Goal: Information Seeking & Learning: Check status

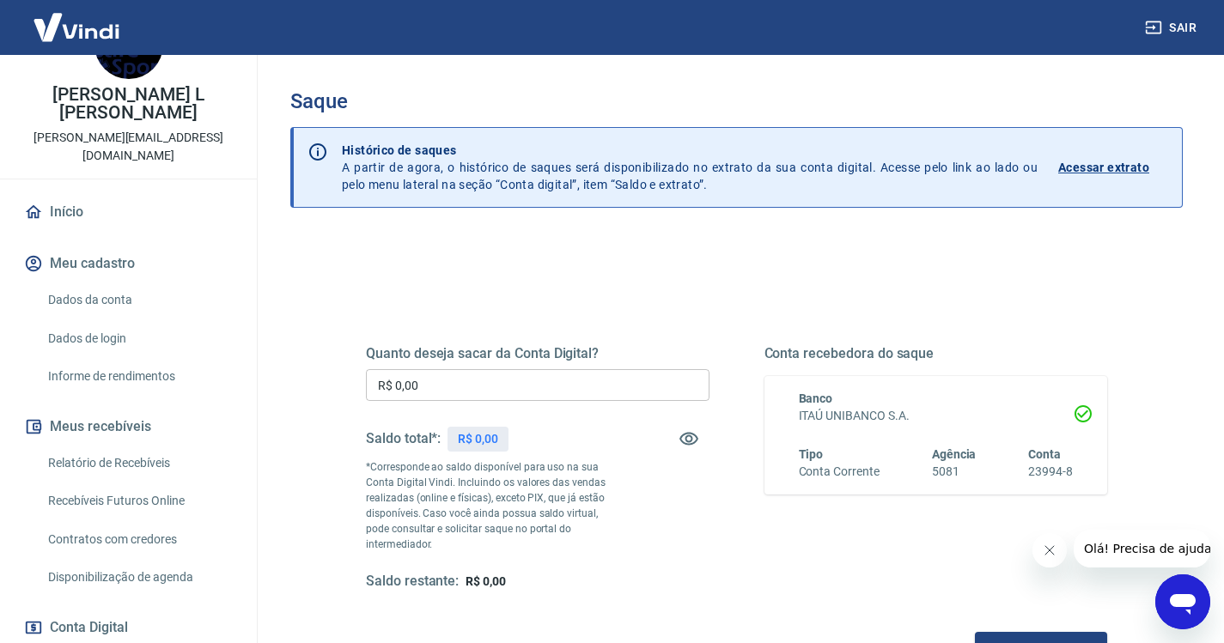
scroll to position [86, 0]
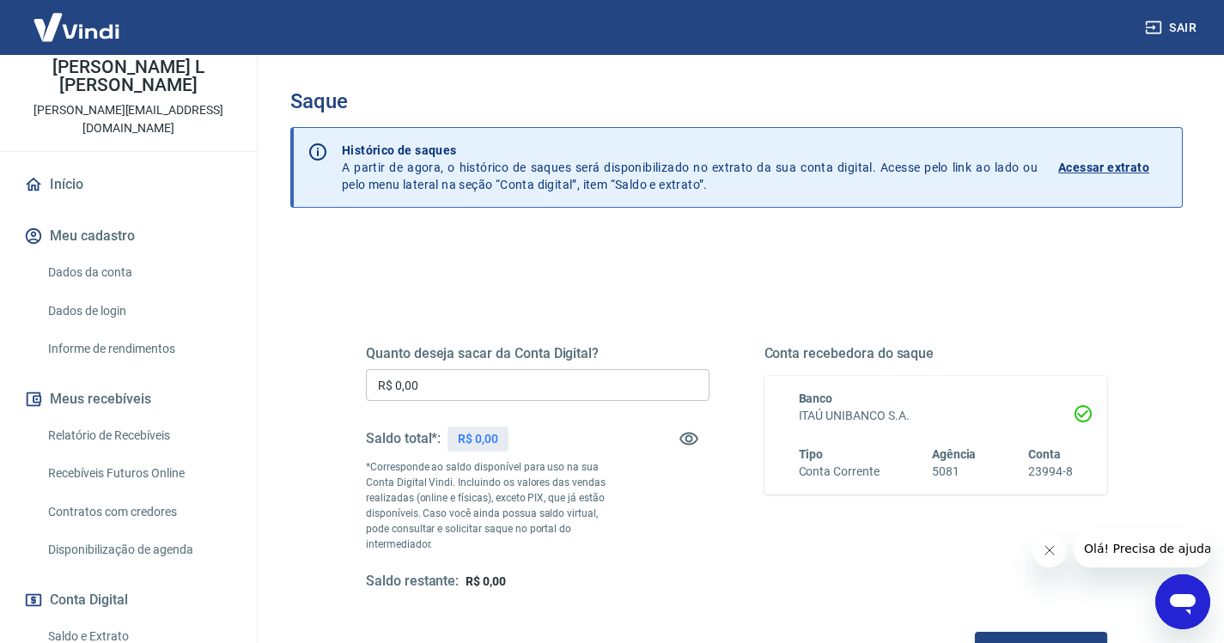
click at [149, 456] on link "Recebíveis Futuros Online" at bounding box center [138, 473] width 195 height 35
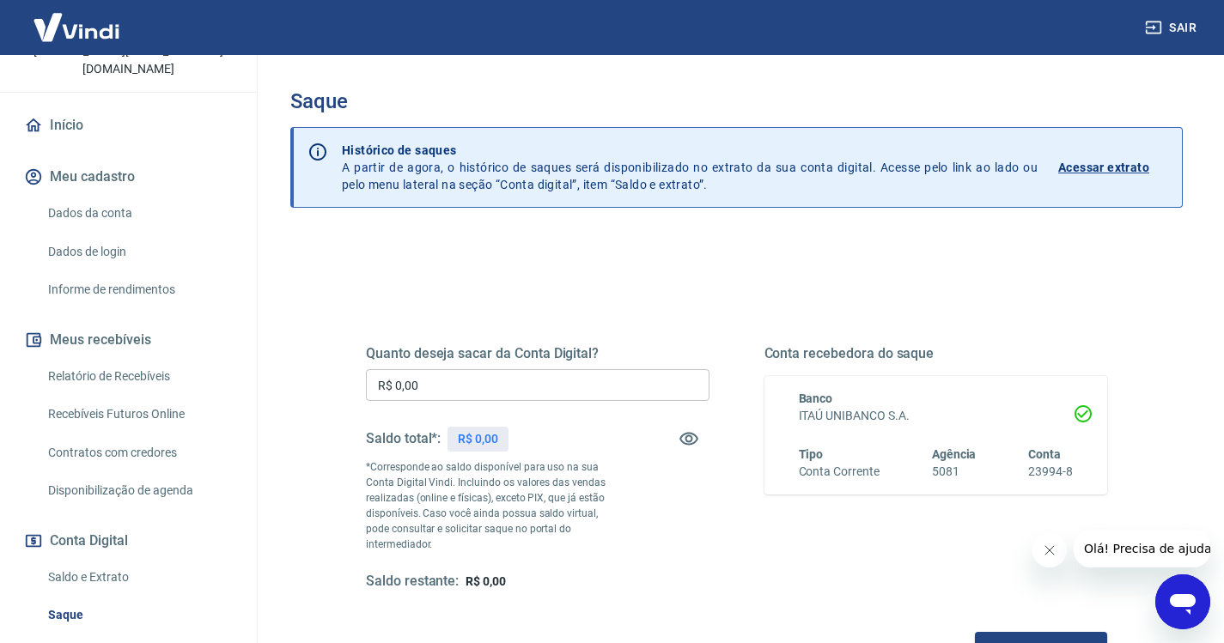
scroll to position [172, 0]
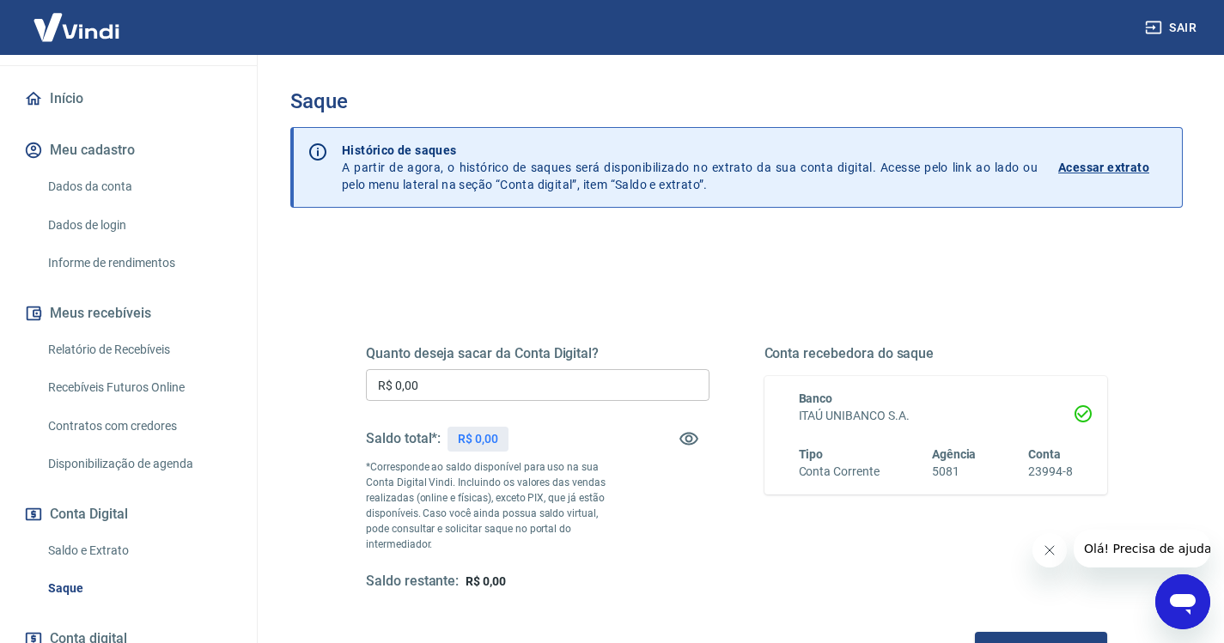
click at [148, 332] on link "Relatório de Recebíveis" at bounding box center [138, 349] width 195 height 35
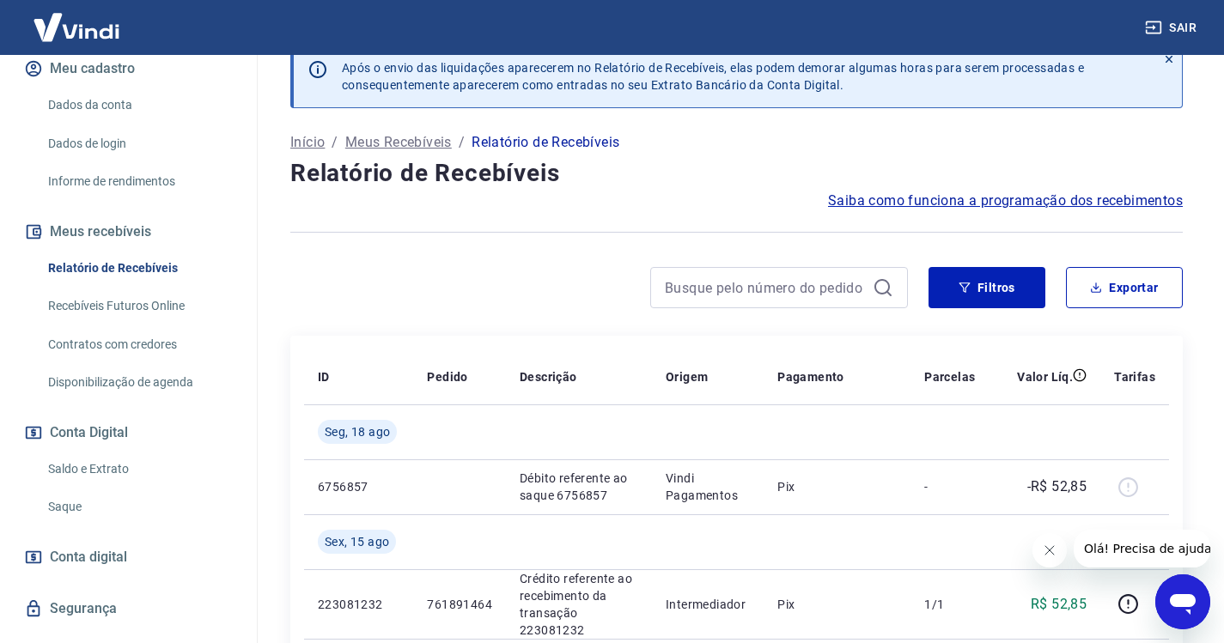
scroll to position [86, 0]
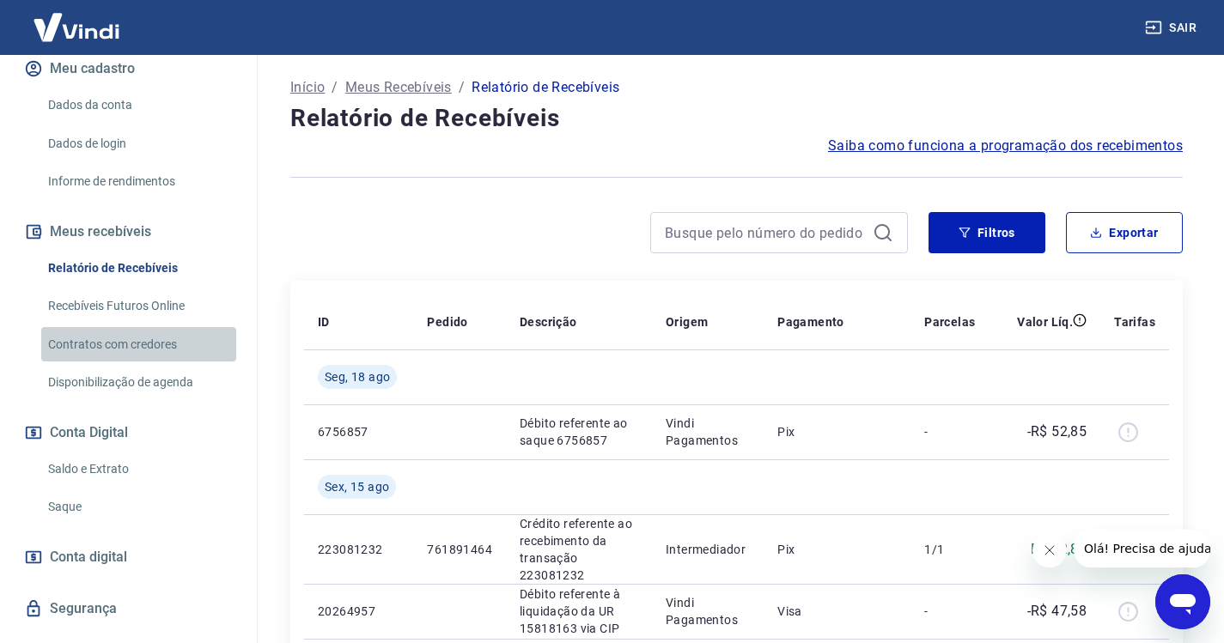
click at [150, 327] on link "Contratos com credores" at bounding box center [138, 344] width 195 height 35
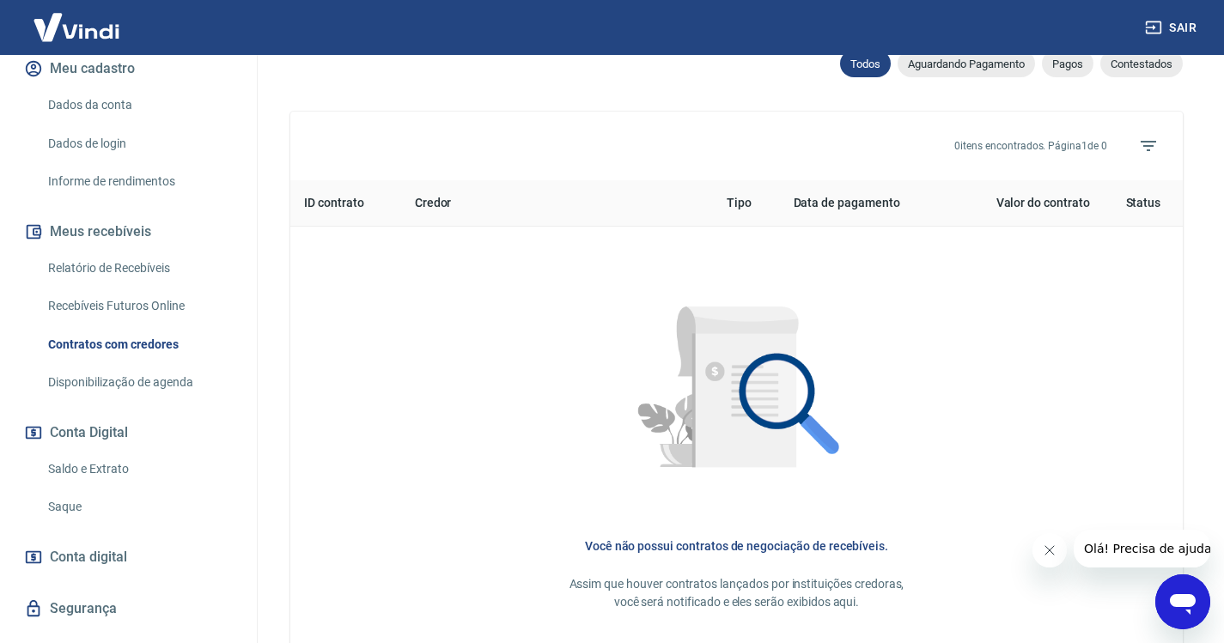
scroll to position [601, 0]
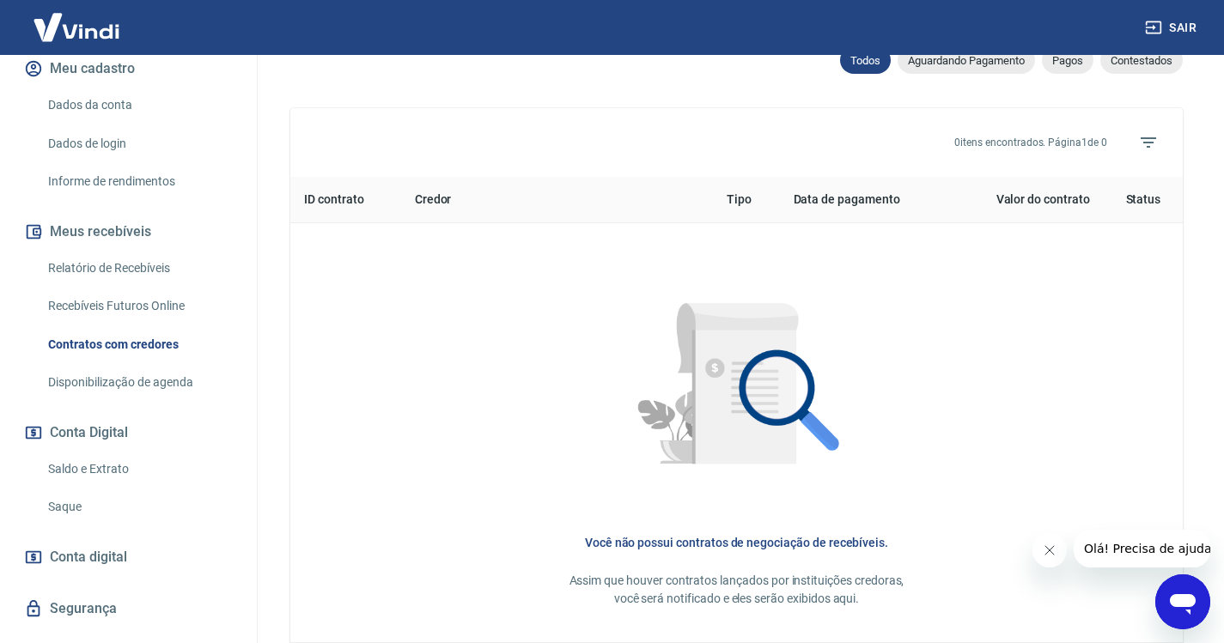
click at [117, 452] on link "Saldo e Extrato" at bounding box center [138, 469] width 195 height 35
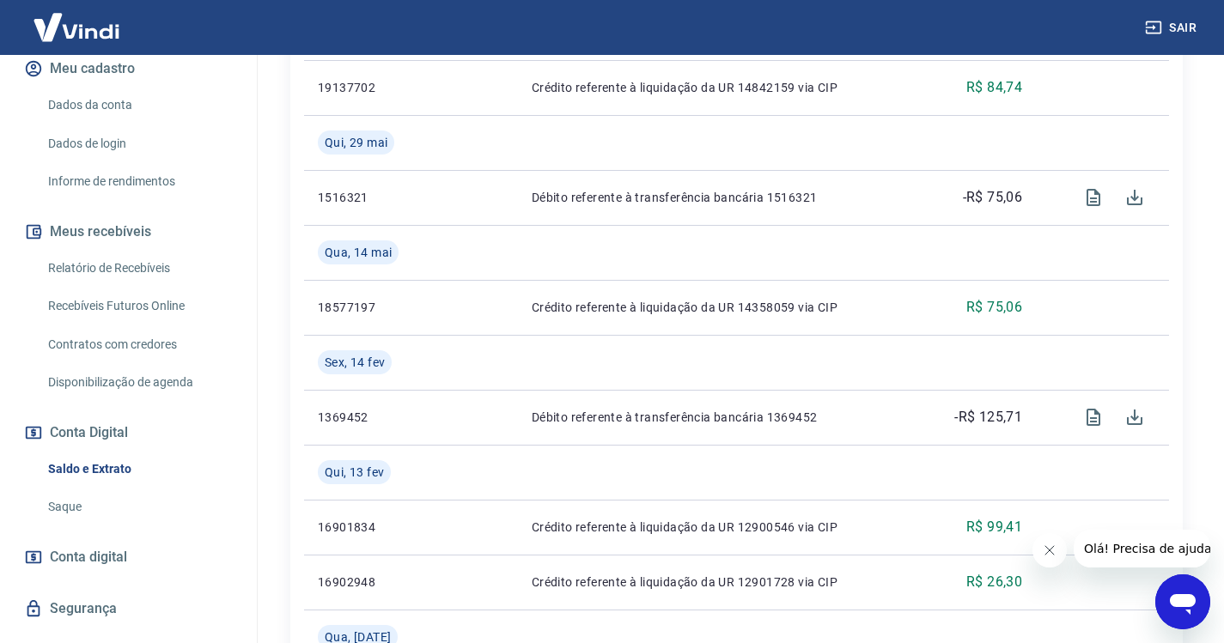
scroll to position [1031, 0]
